Goal: Task Accomplishment & Management: Use online tool/utility

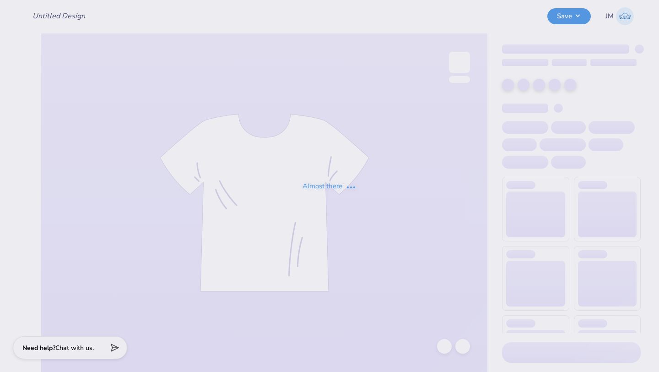
type input "SAE Fall Rush"
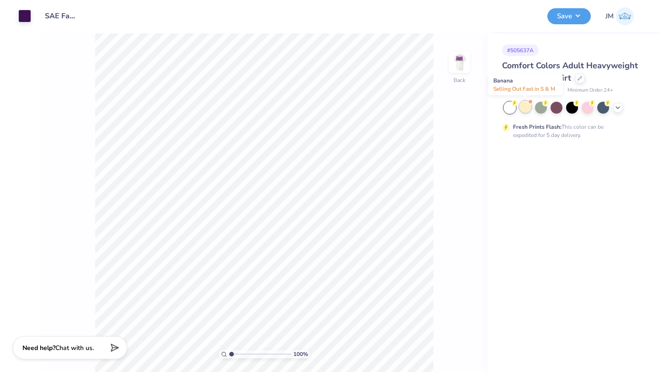
click at [528, 108] on div at bounding box center [525, 107] width 12 height 12
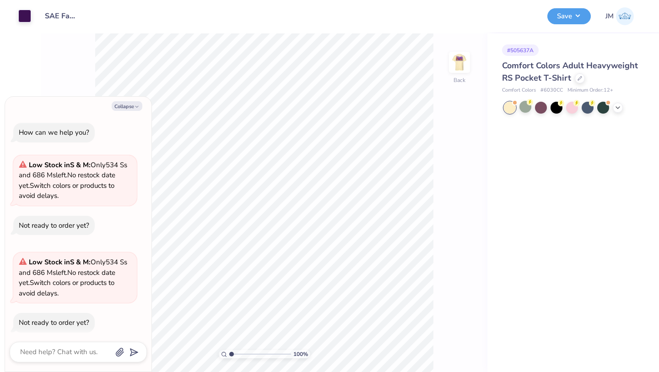
scroll to position [7, 0]
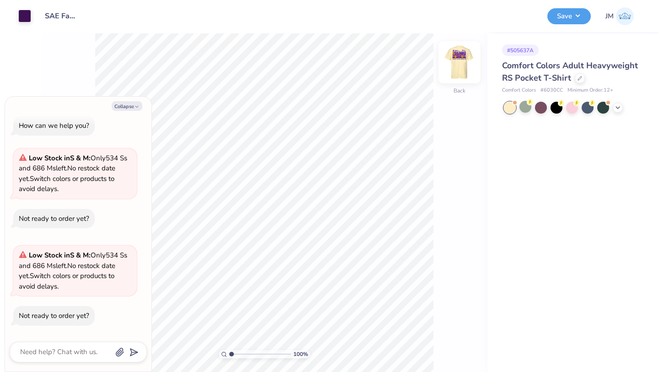
click at [463, 69] on img at bounding box center [459, 62] width 37 height 37
click at [621, 108] on div at bounding box center [618, 107] width 10 height 10
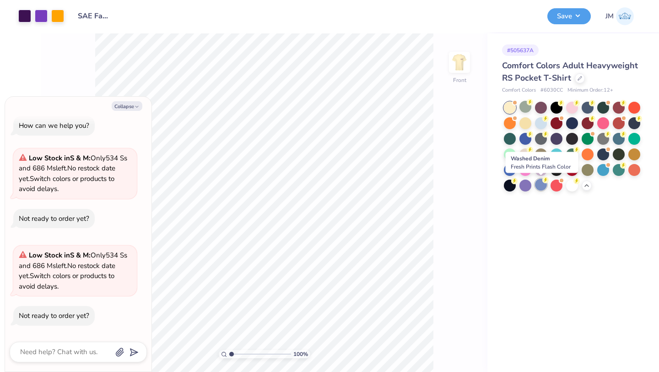
click at [539, 185] on div at bounding box center [541, 184] width 12 height 12
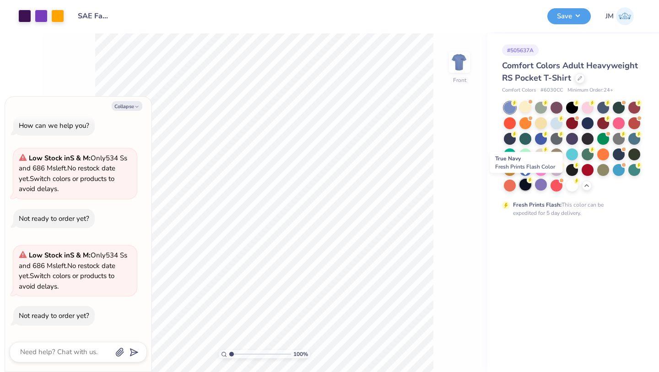
click at [528, 184] on div at bounding box center [525, 184] width 12 height 12
click at [514, 183] on div at bounding box center [510, 184] width 12 height 12
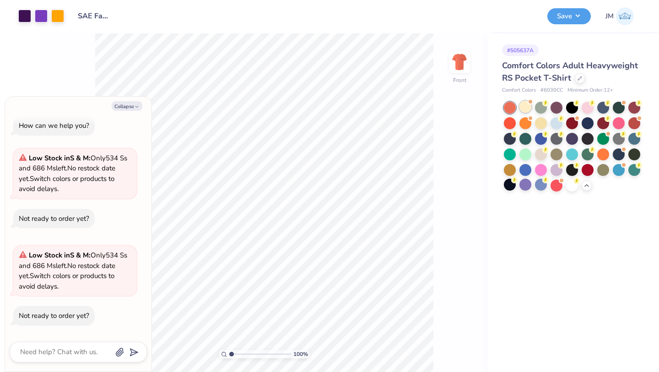
click at [526, 108] on div at bounding box center [525, 107] width 12 height 12
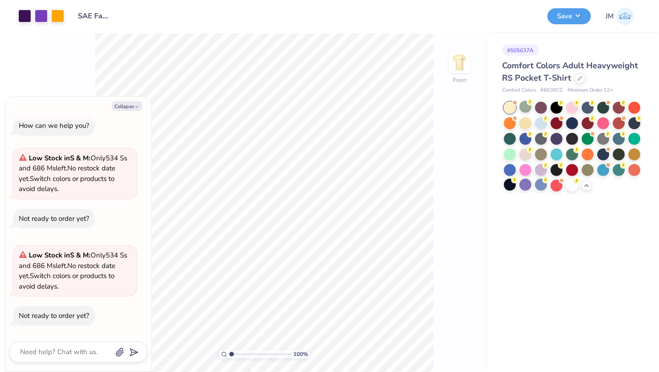
scroll to position [104, 0]
click at [542, 127] on div at bounding box center [541, 122] width 12 height 12
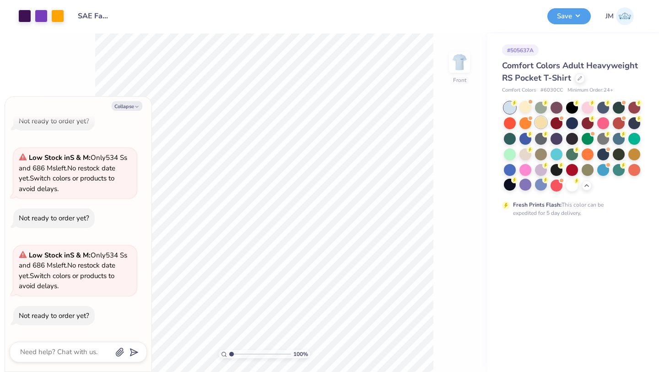
click at [542, 123] on div at bounding box center [541, 122] width 12 height 12
click at [530, 152] on div at bounding box center [525, 153] width 12 height 12
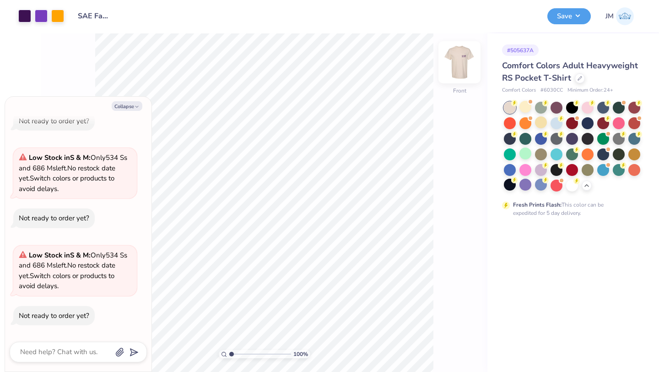
click at [450, 59] on img at bounding box center [459, 62] width 37 height 37
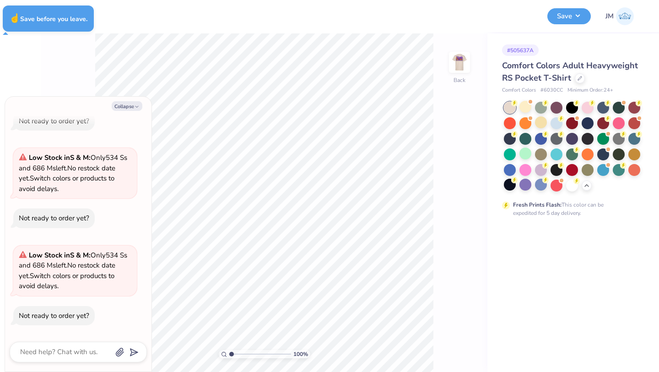
type textarea "x"
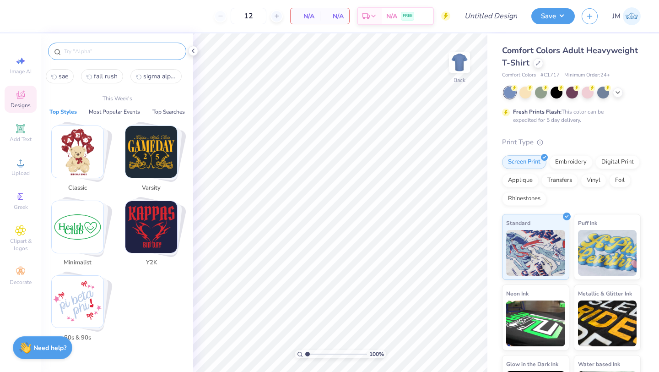
click at [111, 51] on input "text" at bounding box center [121, 51] width 117 height 9
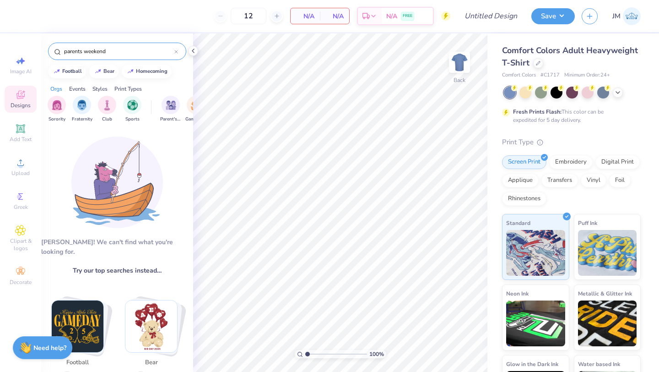
type input "parents weekend"
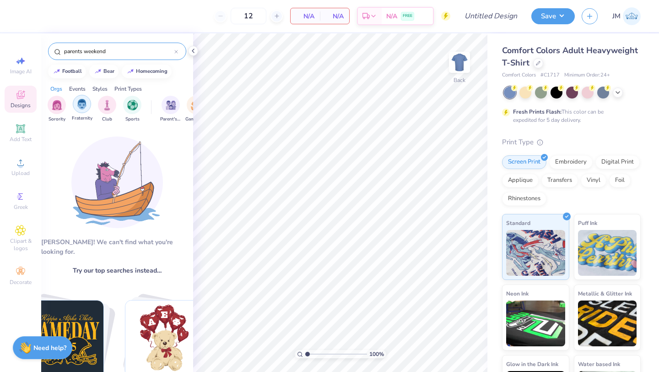
click at [79, 104] on img "filter for Fraternity" at bounding box center [82, 104] width 10 height 11
click at [176, 53] on icon at bounding box center [176, 52] width 4 height 4
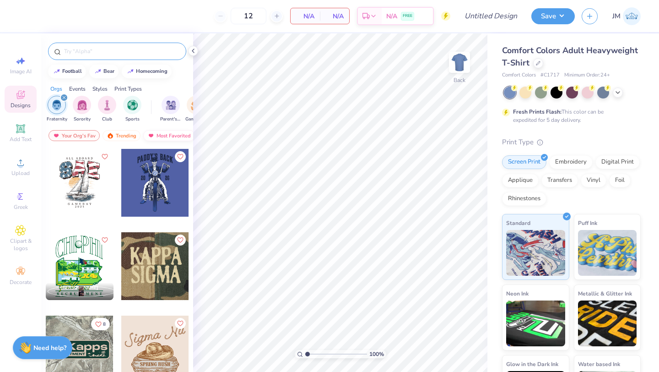
click at [173, 140] on div "Most Favorited" at bounding box center [169, 135] width 52 height 11
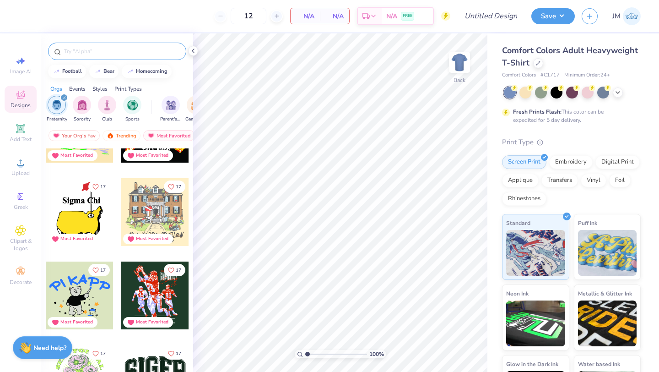
scroll to position [2220, 0]
click at [148, 211] on div at bounding box center [155, 212] width 68 height 68
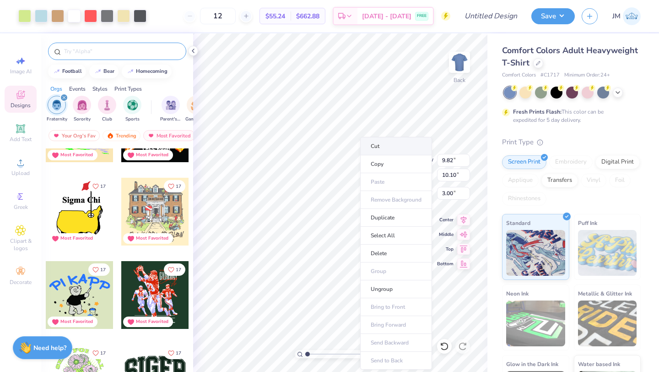
click at [380, 145] on li "Cut" at bounding box center [396, 146] width 72 height 18
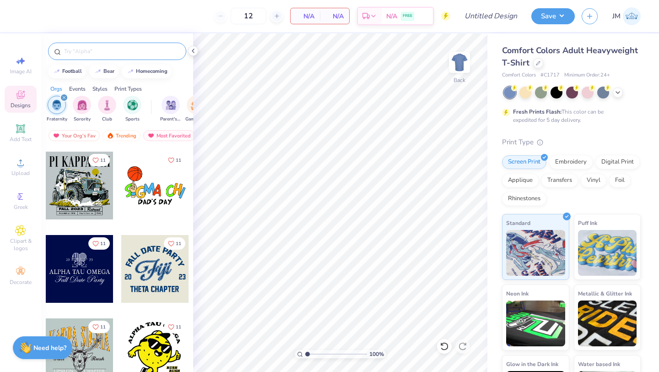
scroll to position [5595, 0]
